Goal: Task Accomplishment & Management: Manage account settings

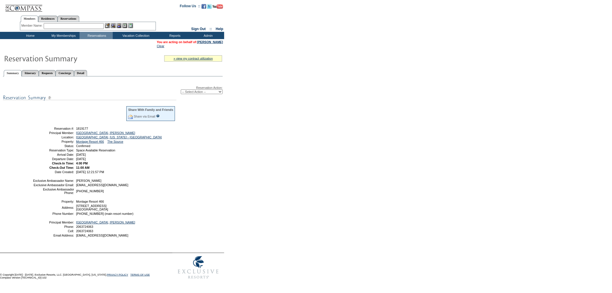
click at [195, 89] on select "-- Select Action -- Modify Reservation Dates Modify Reservation Cost Modify Occ…" at bounding box center [202, 91] width 42 height 5
select select "ChangeOccupancy"
click at [181, 89] on select "-- Select Action -- Modify Reservation Dates Modify Reservation Cost Modify Occ…" at bounding box center [202, 91] width 42 height 5
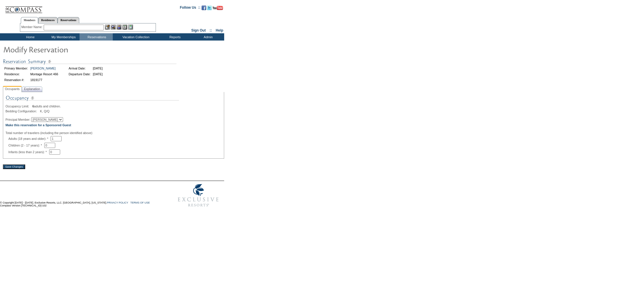
click at [51, 122] on select "[PERSON_NAME]" at bounding box center [47, 119] width 32 height 5
drag, startPoint x: 81, startPoint y: 117, endPoint x: 77, endPoint y: 119, distance: 4.0
click at [81, 117] on div at bounding box center [113, 115] width 216 height 3
click at [69, 126] on b "Make this reservation for a Sponsored Guest" at bounding box center [38, 124] width 66 height 3
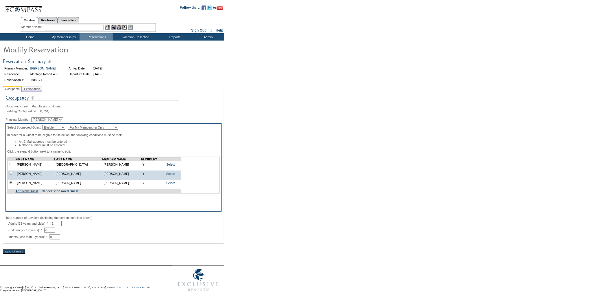
click at [33, 193] on link "Add New Guest" at bounding box center [27, 190] width 23 height 3
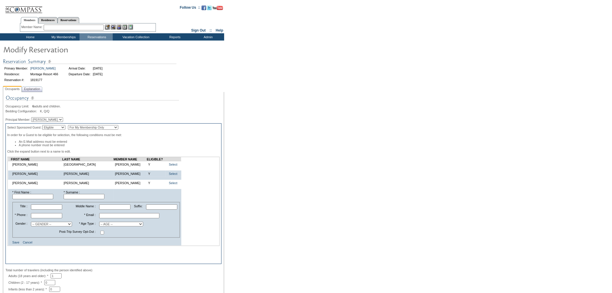
click at [41, 199] on input "text" at bounding box center [32, 196] width 41 height 5
type input "Beau"
type input "Brighton"
click at [48, 226] on select "-- GENDER -- Male Female" at bounding box center [51, 224] width 41 height 5
select select "M"
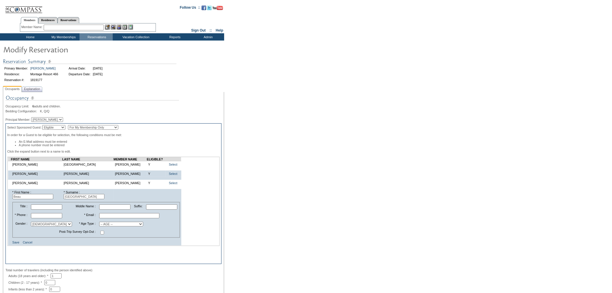
click at [33, 225] on select "-- GENDER -- Male Female" at bounding box center [51, 224] width 41 height 5
click at [106, 226] on select "-- AGE -- Adult (23 years and older) Young Adult (18 - 22 years) Child (2 - 17 …" at bounding box center [121, 224] width 44 height 5
select select "A"
click at [99, 225] on select "-- AGE -- Adult (23 years and older) Young Adult (18 - 22 years) Child (2 - 17 …" at bounding box center [121, 224] width 44 height 5
click at [45, 218] on input "text" at bounding box center [46, 215] width 31 height 5
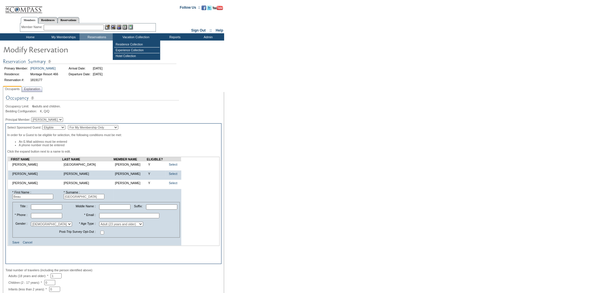
click at [58, 218] on input "text" at bounding box center [46, 215] width 31 height 5
paste input "(206) 617-6070"
type input "(206) 617-6070"
click at [119, 218] on input "text" at bounding box center [129, 215] width 60 height 5
paste input "beaubrighton@gmail.com"
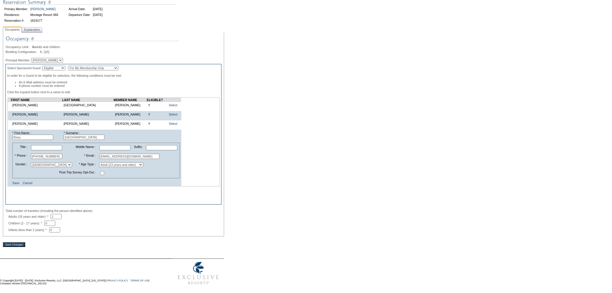
scroll to position [63, 0]
type input "beaubrighton@gmail.com"
click at [22, 244] on input "Save Changes" at bounding box center [14, 244] width 22 height 5
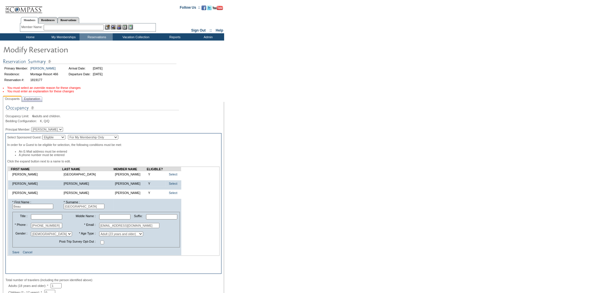
click at [36, 98] on span "Explanation" at bounding box center [32, 99] width 19 height 6
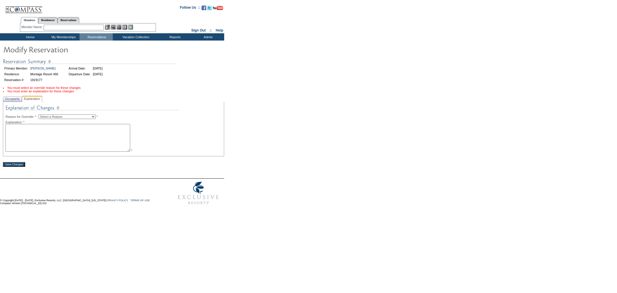
click at [64, 118] on select "Select a Reason Creating Continuous Stay Days Rebooked After Cancellation Editi…" at bounding box center [66, 116] width 57 height 5
select select "1045"
click at [43, 115] on select "Select a Reason Creating Continuous Stay Days Rebooked After Cancellation Editi…" at bounding box center [66, 116] width 57 height 5
click at [73, 136] on textarea at bounding box center [67, 138] width 125 height 28
type textarea "This reservation is for Lorie's son Beau. -KI"
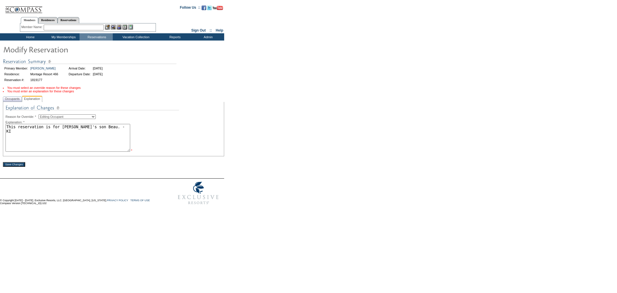
click at [14, 166] on input "Save Changes" at bounding box center [14, 164] width 22 height 5
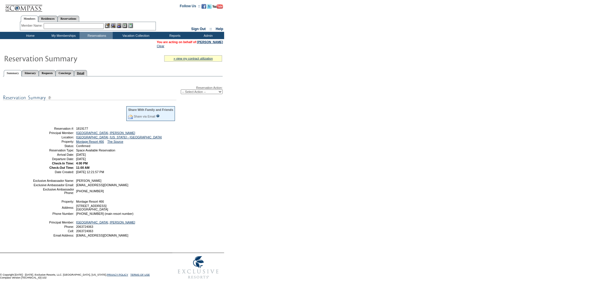
click at [87, 71] on link "Detail" at bounding box center [80, 73] width 13 height 6
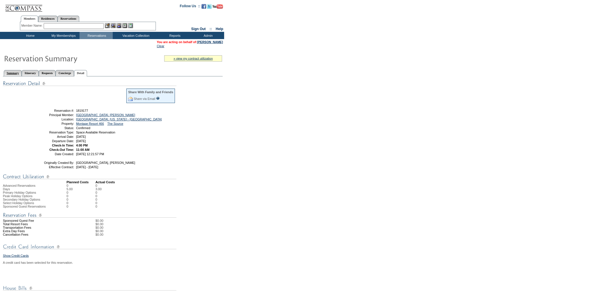
click at [21, 70] on link "Summary" at bounding box center [13, 73] width 18 height 6
